Goal: Task Accomplishment & Management: Use online tool/utility

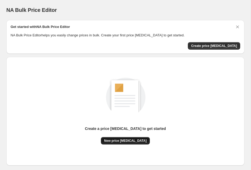
click at [133, 143] on span "New price change job" at bounding box center [125, 141] width 42 height 4
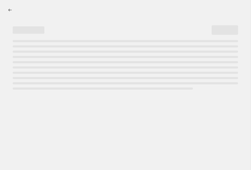
select select "percentage"
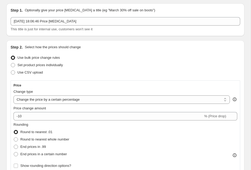
scroll to position [19, 0]
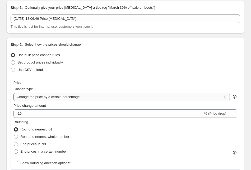
click at [55, 96] on select "Change the price to a certain amount Change the price by a certain amount Chang…" at bounding box center [121, 97] width 216 height 8
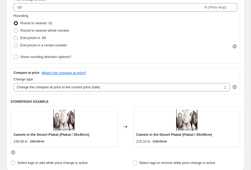
scroll to position [120, 0]
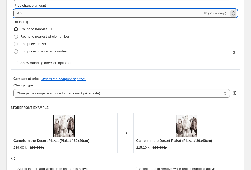
click at [21, 15] on input "-10" at bounding box center [107, 13] width 189 height 8
click at [50, 26] on label "Round to nearest .01" at bounding box center [32, 29] width 39 height 7
click at [14, 27] on input "Round to nearest .01" at bounding box center [14, 27] width 0 height 0
click at [21, 14] on input "-30" at bounding box center [107, 13] width 189 height 8
click at [134, 76] on div "Compare at price What's the compare at price? Change type Change the compare at…" at bounding box center [125, 87] width 229 height 26
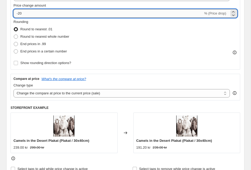
click at [24, 14] on input "-20" at bounding box center [107, 13] width 189 height 8
type input "-25"
click at [55, 24] on fieldset "Rounding Round to nearest .01 Round to nearest whole number End prices in .99 E…" at bounding box center [41, 37] width 56 height 36
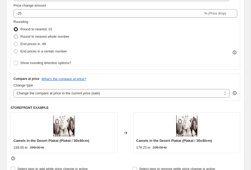
click at [57, 37] on span "Round to nearest whole number" at bounding box center [44, 37] width 49 height 4
click at [14, 35] on input "Round to nearest whole number" at bounding box center [14, 35] width 0 height 0
radio input "true"
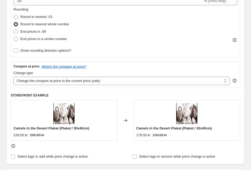
scroll to position [131, 0]
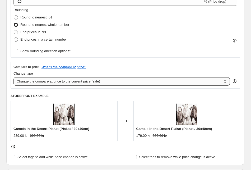
click at [59, 78] on select "Change the compare at price to the current price (sale) Change the compare at p…" at bounding box center [121, 81] width 216 height 8
select select "no_change"
click at [99, 97] on h6 "STOREFRONT EXAMPLE" at bounding box center [125, 96] width 229 height 4
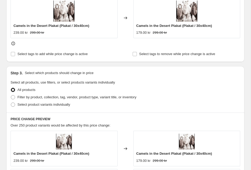
scroll to position [235, 0]
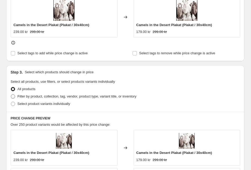
click at [65, 98] on span "Filter by product, collection, tag, vendor, product type, variant title, or inv…" at bounding box center [76, 96] width 119 height 4
click at [11, 95] on input "Filter by product, collection, tag, vendor, product type, variant title, or inv…" at bounding box center [11, 94] width 0 height 0
radio input "true"
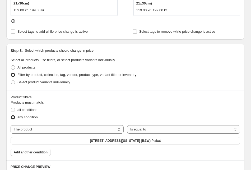
scroll to position [311, 0]
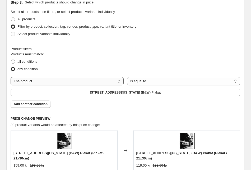
click at [74, 77] on select "The product The product's collection The product's tag The product's vendor The…" at bounding box center [67, 81] width 113 height 8
select select "title"
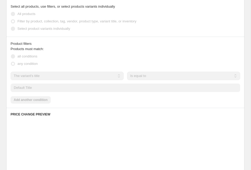
scroll to position [288, 0]
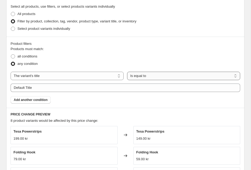
click at [144, 75] on select "Is equal to Is not equal to Contains" at bounding box center [183, 76] width 113 height 8
select select "contains"
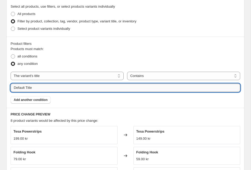
click at [45, 88] on input "Default Title" at bounding box center [125, 88] width 229 height 8
drag, startPoint x: 45, startPoint y: 88, endPoint x: 12, endPoint y: 81, distance: 33.2
click at [12, 81] on div "The product The product's collection The product's tag The product's vendor The…" at bounding box center [125, 82] width 229 height 20
type input "Plakat"
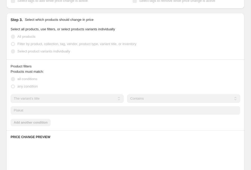
scroll to position [311, 0]
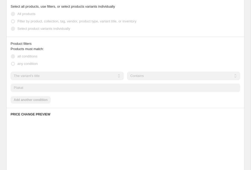
click at [83, 67] on div "any condition" at bounding box center [125, 63] width 229 height 7
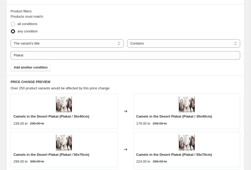
scroll to position [346, 0]
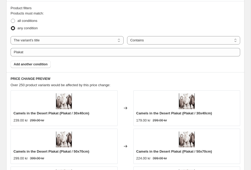
click at [91, 23] on div "all conditions" at bounding box center [125, 20] width 229 height 7
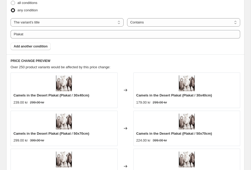
scroll to position [362, 0]
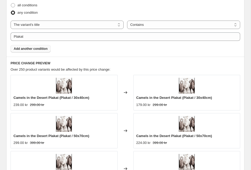
click at [46, 49] on span "Add another condition" at bounding box center [31, 49] width 34 height 4
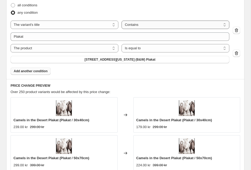
click at [136, 25] on select "Is equal to Is not equal to Contains" at bounding box center [175, 25] width 108 height 8
click at [99, 24] on select "The product The product's collection The product's tag The product's vendor The…" at bounding box center [65, 25] width 108 height 8
select select "product"
select select "equal"
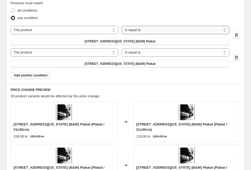
click at [142, 26] on select "Is equal to Is not equal to" at bounding box center [175, 30] width 108 height 8
click at [94, 26] on select "The product The product's collection The product's tag The product's vendor The…" at bounding box center [65, 30] width 108 height 8
select select "title"
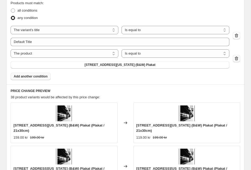
click at [237, 57] on icon "button" at bounding box center [236, 59] width 3 height 4
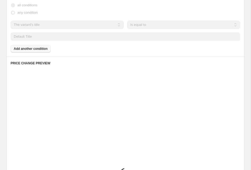
scroll to position [339, 0]
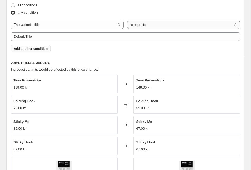
click at [138, 25] on select "Is equal to Is not equal to Contains" at bounding box center [183, 25] width 113 height 8
select select "contains"
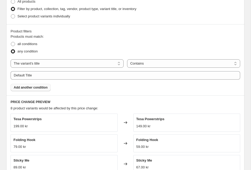
scroll to position [294, 0]
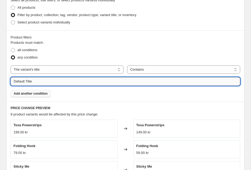
click at [48, 83] on input "Default Title" at bounding box center [125, 81] width 229 height 8
drag, startPoint x: 53, startPoint y: 82, endPoint x: 11, endPoint y: 80, distance: 41.7
click at [11, 80] on input "Default Title" at bounding box center [125, 81] width 229 height 8
paste input "Plakat"
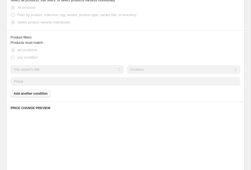
click at [65, 93] on div "Products must match: all conditions any condition The product The product's col…" at bounding box center [125, 68] width 229 height 57
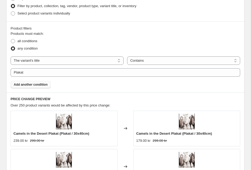
scroll to position [300, 0]
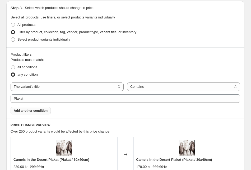
click at [46, 112] on span "Add another condition" at bounding box center [31, 111] width 34 height 4
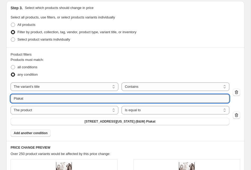
click at [72, 100] on input "Plakat" at bounding box center [120, 98] width 219 height 8
type input "Plakat"
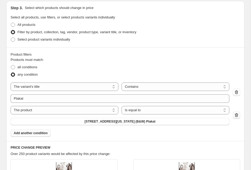
click at [238, 115] on icon "button" at bounding box center [236, 115] width 5 height 5
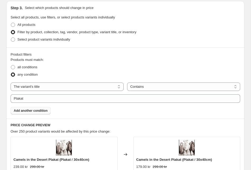
click at [44, 111] on span "Add another condition" at bounding box center [31, 111] width 34 height 4
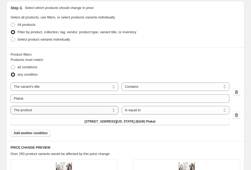
click at [60, 110] on select "The product The product's collection The product's tag The product's vendor The…" at bounding box center [65, 110] width 108 height 8
click at [237, 93] on icon "button" at bounding box center [236, 93] width 1 height 2
select select "product"
select select "equal"
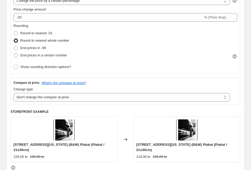
scroll to position [100, 0]
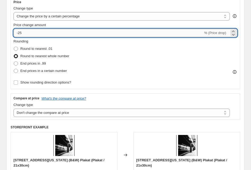
click at [23, 34] on input "-25" at bounding box center [107, 33] width 189 height 8
type input "-2"
type input "-30"
click at [61, 43] on fieldset "Rounding Round to nearest .01 Round to nearest whole number End prices in .99 E…" at bounding box center [41, 57] width 56 height 36
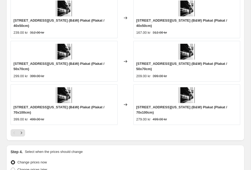
scroll to position [562, 0]
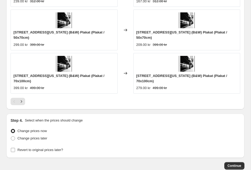
click at [54, 148] on span "Revert to original prices later?" at bounding box center [40, 150] width 46 height 4
click at [15, 148] on input "Revert to original prices later?" at bounding box center [13, 150] width 4 height 4
checkbox input "true"
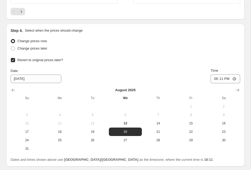
scroll to position [660, 0]
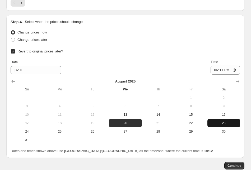
click at [225, 121] on span "23" at bounding box center [223, 123] width 29 height 4
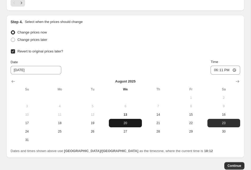
click at [126, 121] on span "20" at bounding box center [125, 123] width 29 height 4
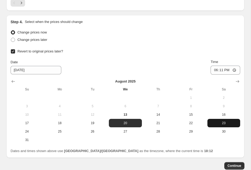
click at [225, 119] on button "23" at bounding box center [223, 123] width 33 height 8
type input "8/23/2025"
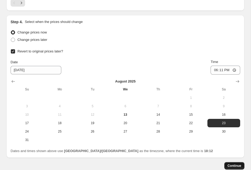
click at [232, 164] on span "Continue" at bounding box center [234, 166] width 14 height 4
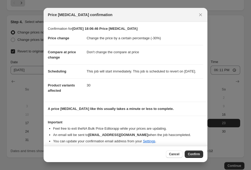
scroll to position [8, 0]
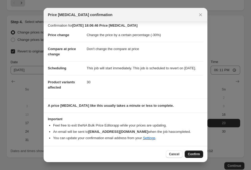
click at [196, 155] on span "Confirm" at bounding box center [194, 154] width 12 height 4
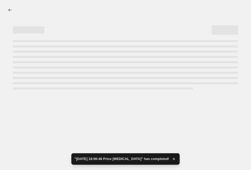
select select "percentage"
select select "no_change"
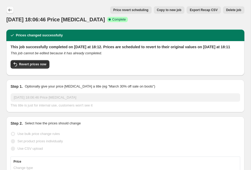
click at [8, 7] on button "Price change jobs" at bounding box center [9, 9] width 7 height 7
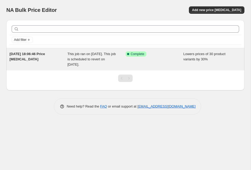
click at [79, 62] on div "This job ran on 13. august 2025. This job is scheduled to revert on 23. august …" at bounding box center [96, 59] width 58 height 16
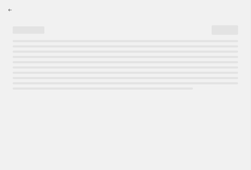
select select "percentage"
select select "no_change"
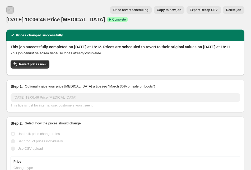
click at [12, 11] on icon "Price change jobs" at bounding box center [9, 9] width 5 height 5
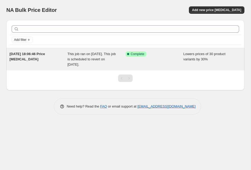
click at [163, 58] on div "Success Complete Complete" at bounding box center [154, 59] width 58 height 16
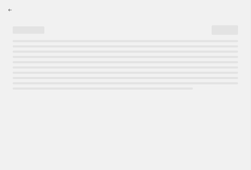
select select "percentage"
select select "no_change"
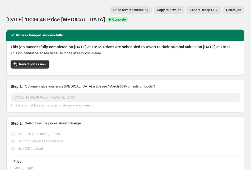
click at [168, 11] on span "Copy to new job" at bounding box center [169, 10] width 25 height 4
select select "percentage"
select select "no_change"
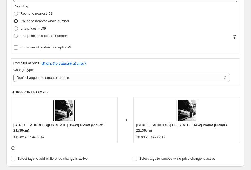
scroll to position [139, 0]
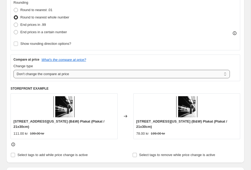
click at [59, 75] on select "Change the compare at price to the current price (sale) Change the compare at p…" at bounding box center [121, 74] width 216 height 8
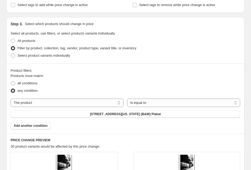
scroll to position [293, 0]
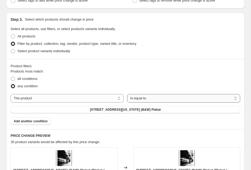
click at [132, 94] on select "Is equal to Is not equal to" at bounding box center [183, 98] width 113 height 8
click at [59, 94] on select "The product The product's collection The product's tag The product's vendor The…" at bounding box center [67, 98] width 113 height 8
click at [145, 94] on select "Is equal to Is not equal to" at bounding box center [183, 98] width 113 height 8
click at [88, 94] on select "The product The product's collection The product's tag The product's vendor The…" at bounding box center [67, 98] width 113 height 8
click at [15, 77] on span at bounding box center [13, 79] width 4 height 4
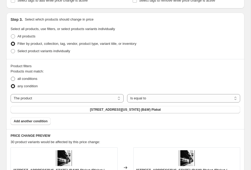
click at [11, 77] on input "all conditions" at bounding box center [11, 77] width 0 height 0
radio input "true"
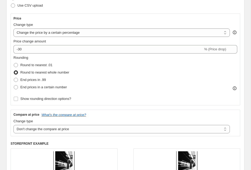
scroll to position [79, 0]
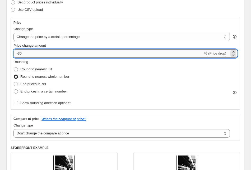
click at [20, 54] on input "-30" at bounding box center [107, 53] width 189 height 8
click at [97, 64] on div "Rounding Round to nearest .01 Round to nearest whole number End prices in .99 E…" at bounding box center [125, 77] width 224 height 36
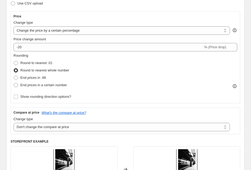
scroll to position [74, 0]
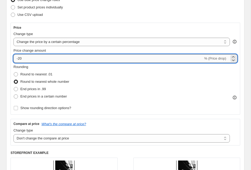
click at [21, 59] on input "-20" at bounding box center [107, 58] width 189 height 8
type input "-10"
click at [79, 68] on div "Rounding Round to nearest .01 Round to nearest whole number End prices in .99 E…" at bounding box center [125, 82] width 224 height 36
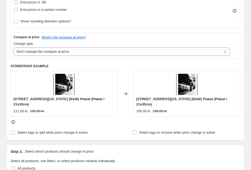
scroll to position [176, 0]
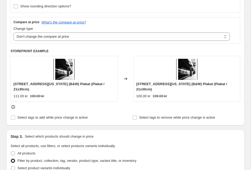
click at [99, 42] on div "Compare at price What's the compare at price? Change type Change the compare at…" at bounding box center [125, 30] width 229 height 26
click at [99, 40] on select "Change the compare at price to the current price (sale) Change the compare at p…" at bounding box center [121, 36] width 216 height 8
click at [101, 36] on select "Change the compare at price to the current price (sale) Change the compare at p…" at bounding box center [121, 36] width 216 height 8
select select "no_change"
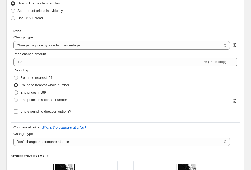
scroll to position [78, 0]
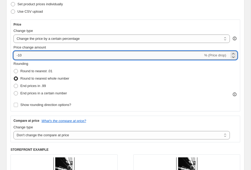
click at [21, 58] on input "-10" at bounding box center [107, 55] width 189 height 8
click at [58, 64] on fieldset "Rounding Round to nearest .01 Round to nearest whole number End prices in .99 E…" at bounding box center [41, 79] width 56 height 36
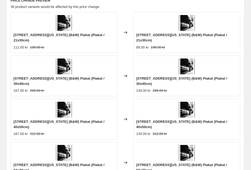
scroll to position [562, 0]
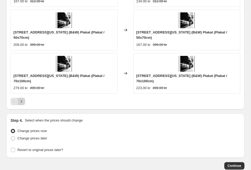
click at [23, 99] on icon "Next" at bounding box center [21, 101] width 5 height 5
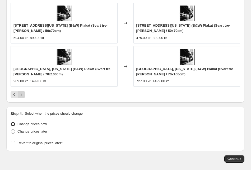
click at [20, 96] on icon "Next" at bounding box center [21, 94] width 5 height 5
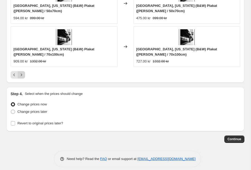
click at [23, 75] on icon "Next" at bounding box center [21, 74] width 5 height 5
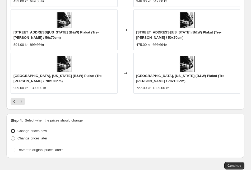
click at [22, 98] on button "Next" at bounding box center [21, 101] width 7 height 7
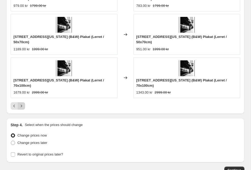
scroll to position [557, 0]
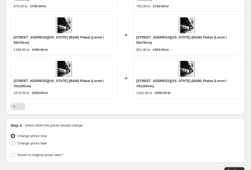
click at [22, 103] on div "Pagination" at bounding box center [21, 106] width 7 height 7
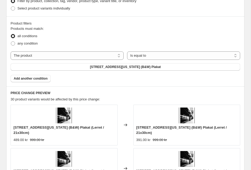
scroll to position [322, 0]
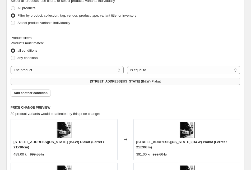
click at [80, 78] on button "23 Street, New York (B&W) Plakat" at bounding box center [125, 81] width 229 height 7
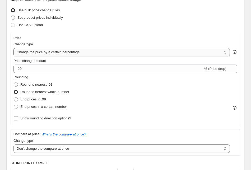
scroll to position [56, 0]
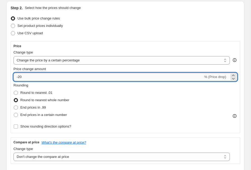
click at [21, 79] on input "-20" at bounding box center [107, 77] width 189 height 8
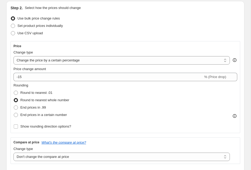
click at [66, 92] on div "Round to nearest .01" at bounding box center [41, 92] width 56 height 7
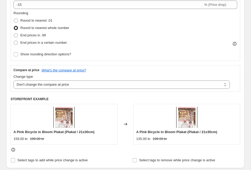
scroll to position [86, 0]
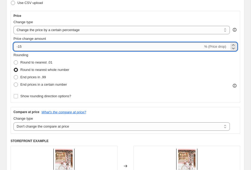
click at [20, 48] on input "-15" at bounding box center [107, 46] width 189 height 8
click at [22, 48] on input "-15" at bounding box center [107, 46] width 189 height 8
type input "-10"
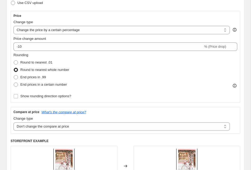
click at [54, 53] on fieldset "Rounding Round to nearest .01 Round to nearest whole number End prices in .99 E…" at bounding box center [41, 71] width 56 height 36
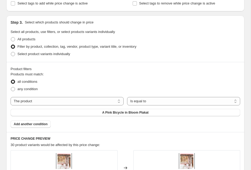
scroll to position [299, 0]
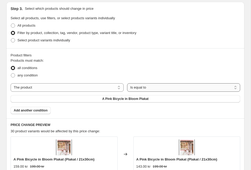
click at [137, 88] on select "Is equal to Is not equal to" at bounding box center [183, 87] width 113 height 8
click at [107, 89] on select "The product The product's collection The product's tag The product's vendor The…" at bounding box center [67, 87] width 113 height 8
click at [21, 75] on span "any condition" at bounding box center [27, 75] width 20 height 4
click at [11, 74] on input "any condition" at bounding box center [11, 73] width 0 height 0
radio input "true"
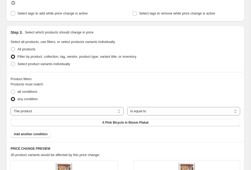
scroll to position [243, 0]
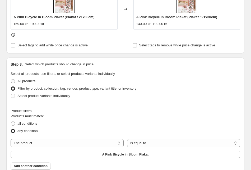
click at [32, 81] on span "All products" at bounding box center [26, 81] width 18 height 4
click at [11, 79] on input "All products" at bounding box center [11, 79] width 0 height 0
radio input "true"
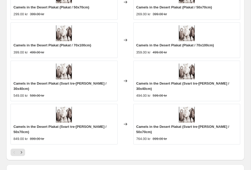
scroll to position [418, 0]
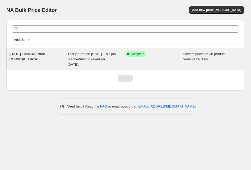
click at [189, 58] on span "Lowers prices of 30 product variants by 30%" at bounding box center [204, 56] width 42 height 9
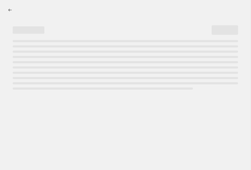
select select "percentage"
select select "no_change"
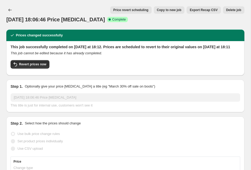
click at [139, 10] on span "Price revert scheduling" at bounding box center [130, 10] width 35 height 4
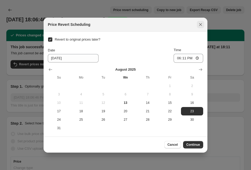
click at [200, 25] on icon "Close" at bounding box center [200, 24] width 5 height 5
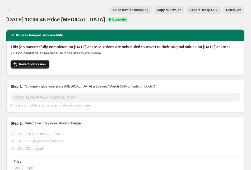
click at [36, 67] on span "Revert prices now" at bounding box center [32, 64] width 27 height 4
checkbox input "false"
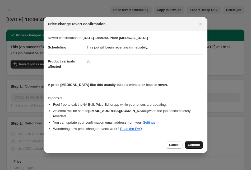
click at [199, 143] on span "Confirm" at bounding box center [194, 145] width 12 height 4
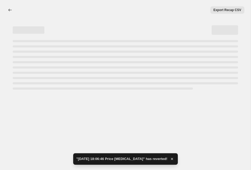
select select "percentage"
select select "no_change"
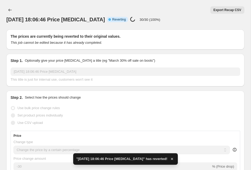
checkbox input "true"
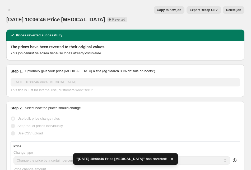
click at [15, 11] on div "13. aug. 2025, 18:06:46 Price change job Complete Reverted Copy to new job Expo…" at bounding box center [125, 14] width 238 height 17
click at [9, 11] on icon "Price change jobs" at bounding box center [9, 10] width 3 height 3
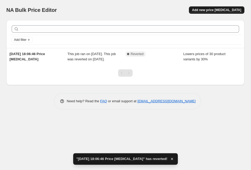
click at [217, 10] on span "Add new price change job" at bounding box center [216, 10] width 49 height 4
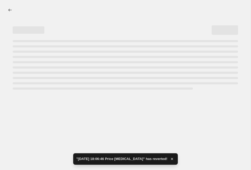
select select "percentage"
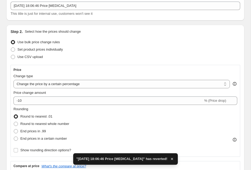
scroll to position [35, 0]
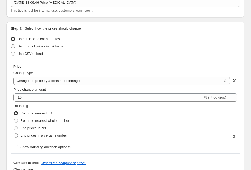
click at [55, 48] on span "Set product prices individually" at bounding box center [39, 46] width 45 height 4
click at [11, 45] on input "Set product prices individually" at bounding box center [11, 44] width 0 height 0
radio input "true"
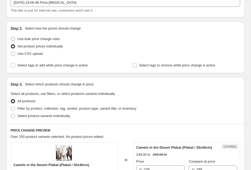
click at [50, 40] on span "Use bulk price change rules" at bounding box center [38, 39] width 42 height 4
click at [11, 37] on input "Use bulk price change rules" at bounding box center [11, 37] width 0 height 0
radio input "true"
select select "percentage"
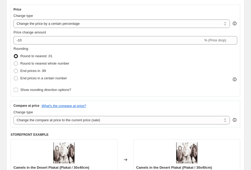
scroll to position [95, 0]
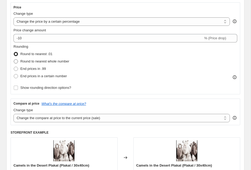
click at [58, 63] on span "Round to nearest whole number" at bounding box center [44, 61] width 49 height 4
click at [14, 60] on input "Round to nearest whole number" at bounding box center [14, 59] width 0 height 0
radio input "true"
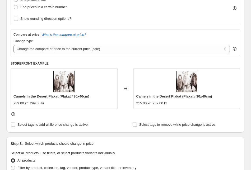
scroll to position [153, 0]
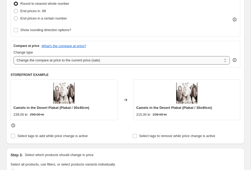
click at [58, 58] on select "Change the compare at price to the current price (sale) Change the compare at p…" at bounding box center [121, 60] width 216 height 8
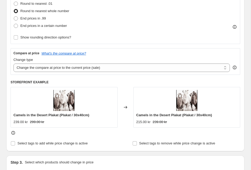
scroll to position [146, 0]
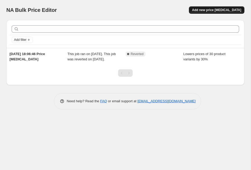
click at [200, 10] on button "Add new price change job" at bounding box center [216, 9] width 55 height 7
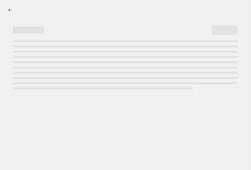
select select "percentage"
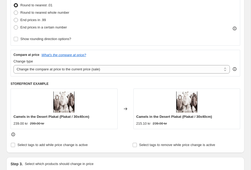
scroll to position [133, 0]
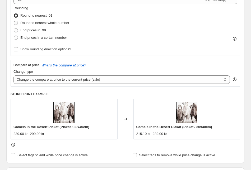
click at [54, 22] on span "Round to nearest whole number" at bounding box center [44, 23] width 49 height 4
click at [14, 21] on input "Round to nearest whole number" at bounding box center [14, 21] width 0 height 0
radio input "true"
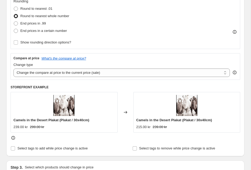
scroll to position [142, 0]
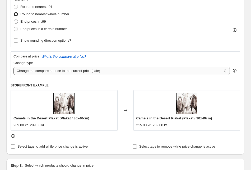
click at [56, 71] on select "Change the compare at price to the current price (sale) Change the compare at p…" at bounding box center [121, 71] width 216 height 8
select select "no_change"
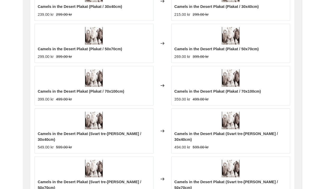
scroll to position [0, 0]
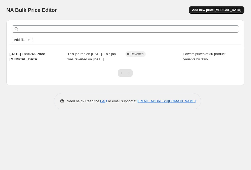
click at [221, 11] on span "Add new price change job" at bounding box center [216, 10] width 49 height 4
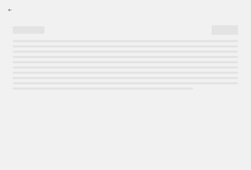
select select "percentage"
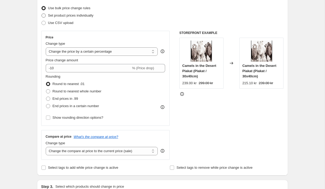
scroll to position [72, 0]
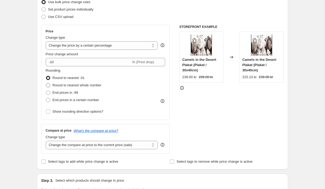
click at [56, 86] on span "Round to nearest whole number" at bounding box center [77, 85] width 49 height 4
click at [46, 84] on input "Round to nearest whole number" at bounding box center [46, 83] width 0 height 0
radio input "true"
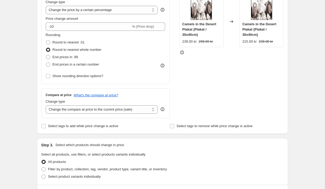
scroll to position [100, 0]
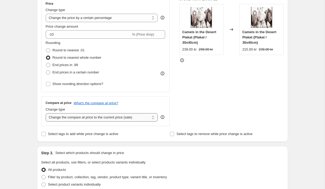
click at [77, 118] on select "Change the compare at price to the current price (sale) Change the compare at p…" at bounding box center [102, 117] width 112 height 8
select select "no_change"
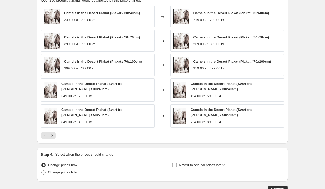
scroll to position [341, 0]
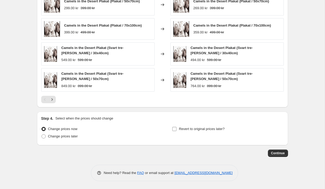
click at [179, 129] on span "Revert to original prices later?" at bounding box center [202, 129] width 46 height 4
click at [176, 129] on input "Revert to original prices later?" at bounding box center [174, 129] width 4 height 4
checkbox input "true"
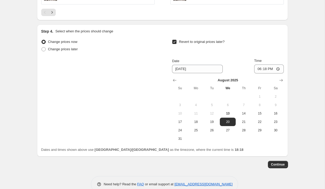
scroll to position [436, 0]
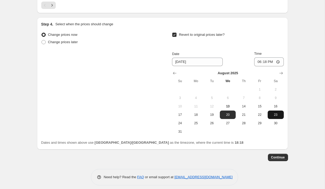
click at [250, 115] on span "23" at bounding box center [275, 115] width 12 height 4
type input "8/23/2025"
click at [74, 43] on span "Change prices later" at bounding box center [63, 42] width 30 height 4
click at [42, 40] on input "Change prices later" at bounding box center [41, 40] width 0 height 0
radio input "true"
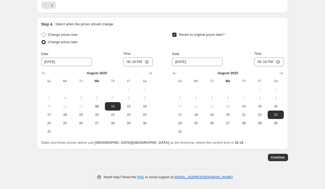
click at [43, 36] on span at bounding box center [43, 35] width 4 height 4
click at [42, 33] on input "Change prices now" at bounding box center [41, 33] width 0 height 0
radio input "true"
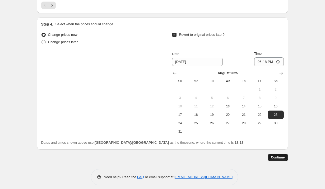
click at [250, 160] on button "Continue" at bounding box center [278, 157] width 20 height 7
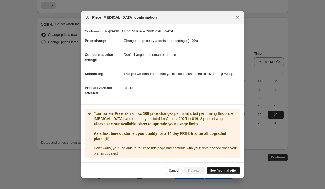
click at [222, 170] on span "See free trial offer" at bounding box center [223, 171] width 27 height 4
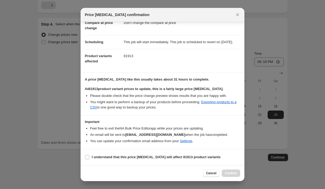
scroll to position [35, 0]
click at [150, 160] on span "I understand that this price change job will affect 81913 product variants" at bounding box center [156, 157] width 129 height 5
click at [89, 160] on input "I understand that this price change job will affect 81913 product variants" at bounding box center [87, 157] width 4 height 4
checkbox input "true"
click at [229, 170] on span "Confirm" at bounding box center [231, 174] width 12 height 4
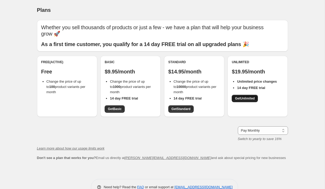
click at [246, 97] on span "Get Unlimited" at bounding box center [245, 99] width 20 height 4
